Goal: Check status: Check status

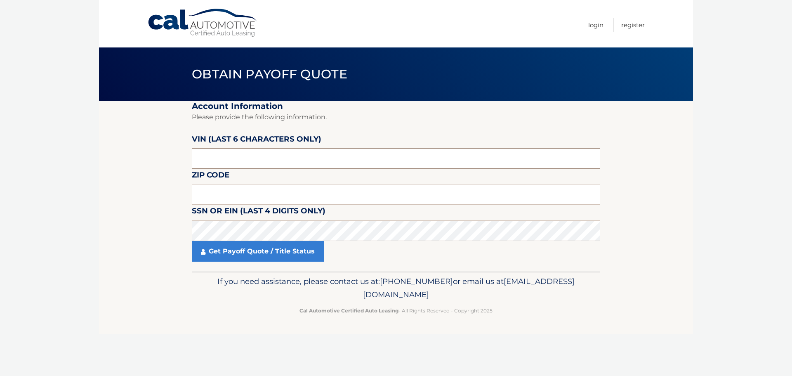
click at [337, 160] on input "text" at bounding box center [396, 158] width 408 height 21
type input "421923"
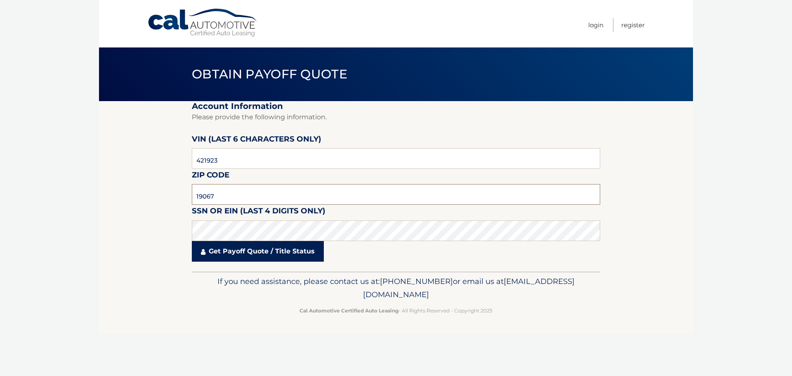
type input "19067"
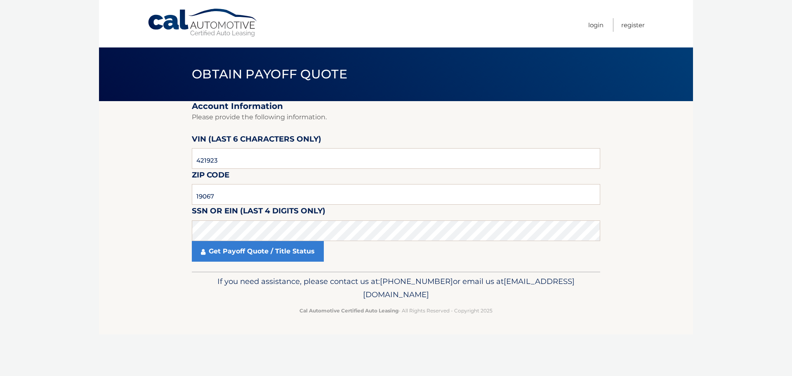
click at [266, 264] on fieldset "Account Information Please provide the following information. VIN (last 6 chara…" at bounding box center [396, 186] width 408 height 170
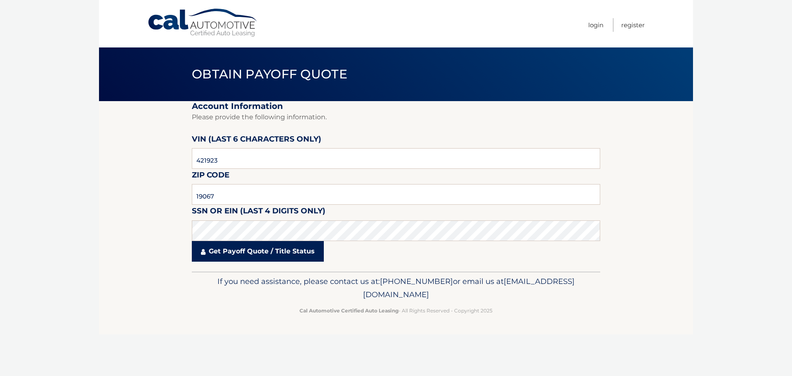
click at [266, 256] on link "Get Payoff Quote / Title Status" at bounding box center [258, 251] width 132 height 21
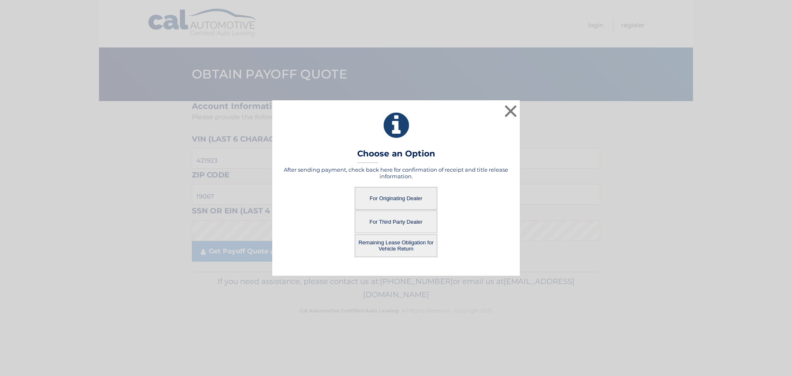
click at [391, 193] on button "For Originating Dealer" at bounding box center [396, 198] width 82 height 23
click at [379, 201] on button "For Originating Dealer" at bounding box center [396, 198] width 82 height 23
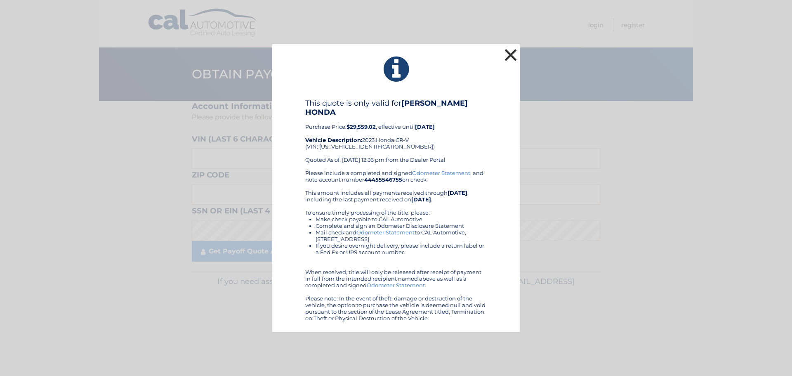
click at [511, 61] on button "×" at bounding box center [510, 55] width 16 height 16
